Goal: Use online tool/utility: Use online tool/utility

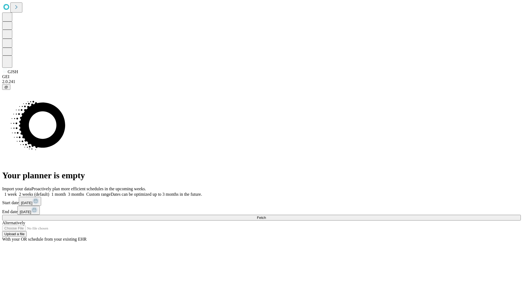
click at [266, 216] on span "Fetch" at bounding box center [261, 218] width 9 height 4
